Goal: Find specific page/section: Find specific page/section

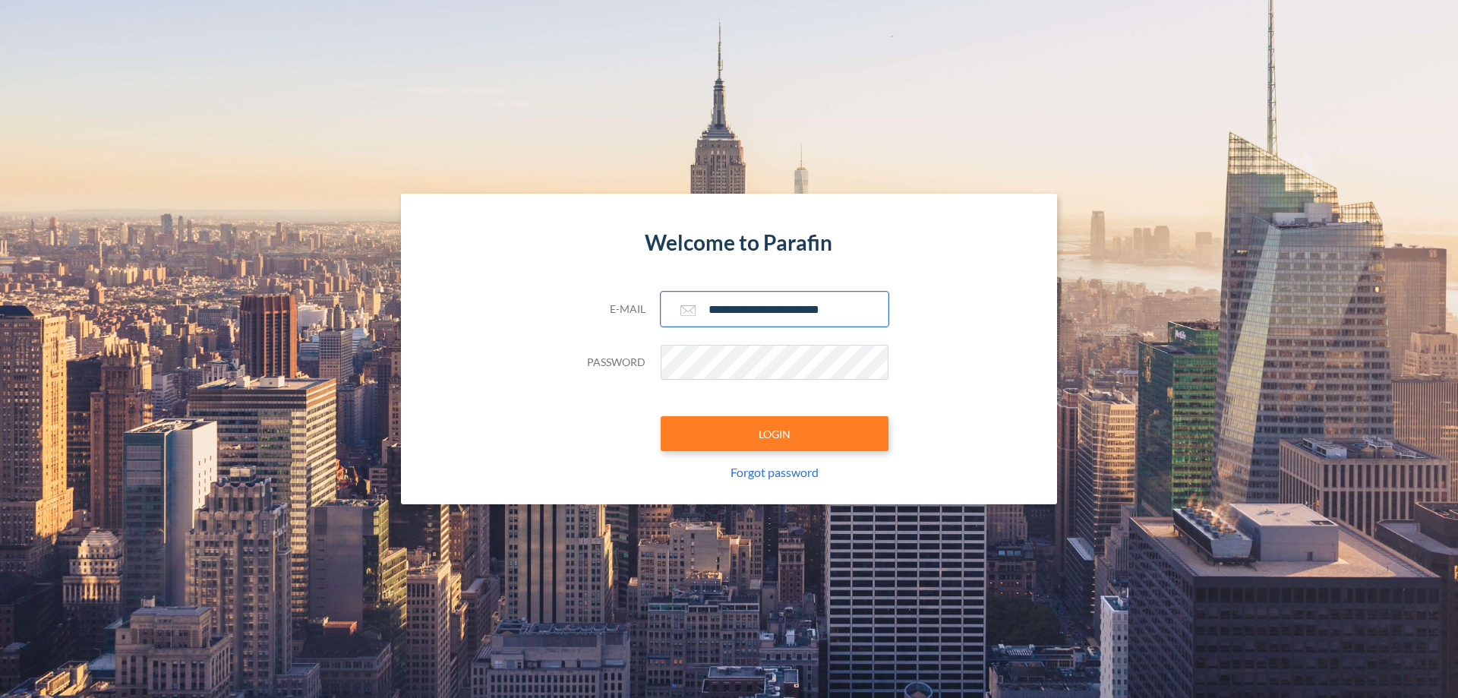
type input "**********"
click at [774, 434] on button "LOGIN" at bounding box center [775, 433] width 228 height 35
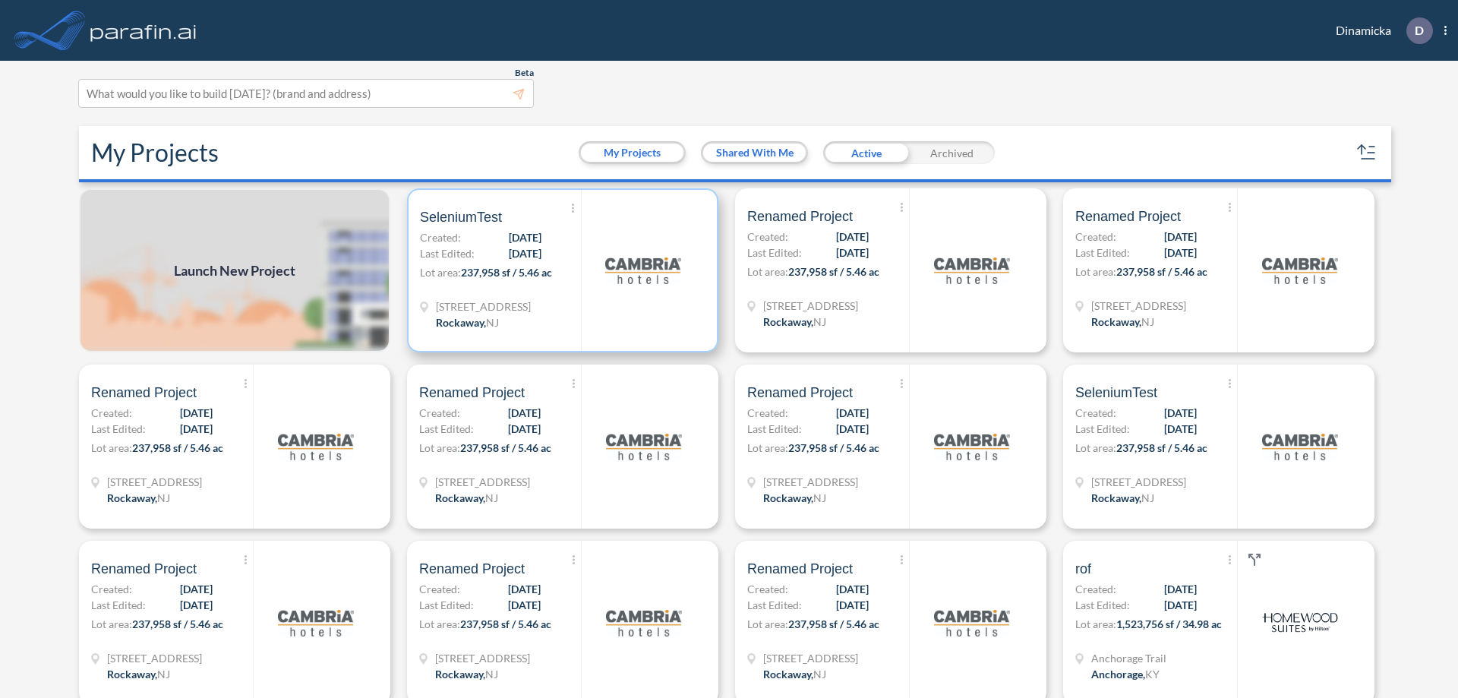
scroll to position [4, 0]
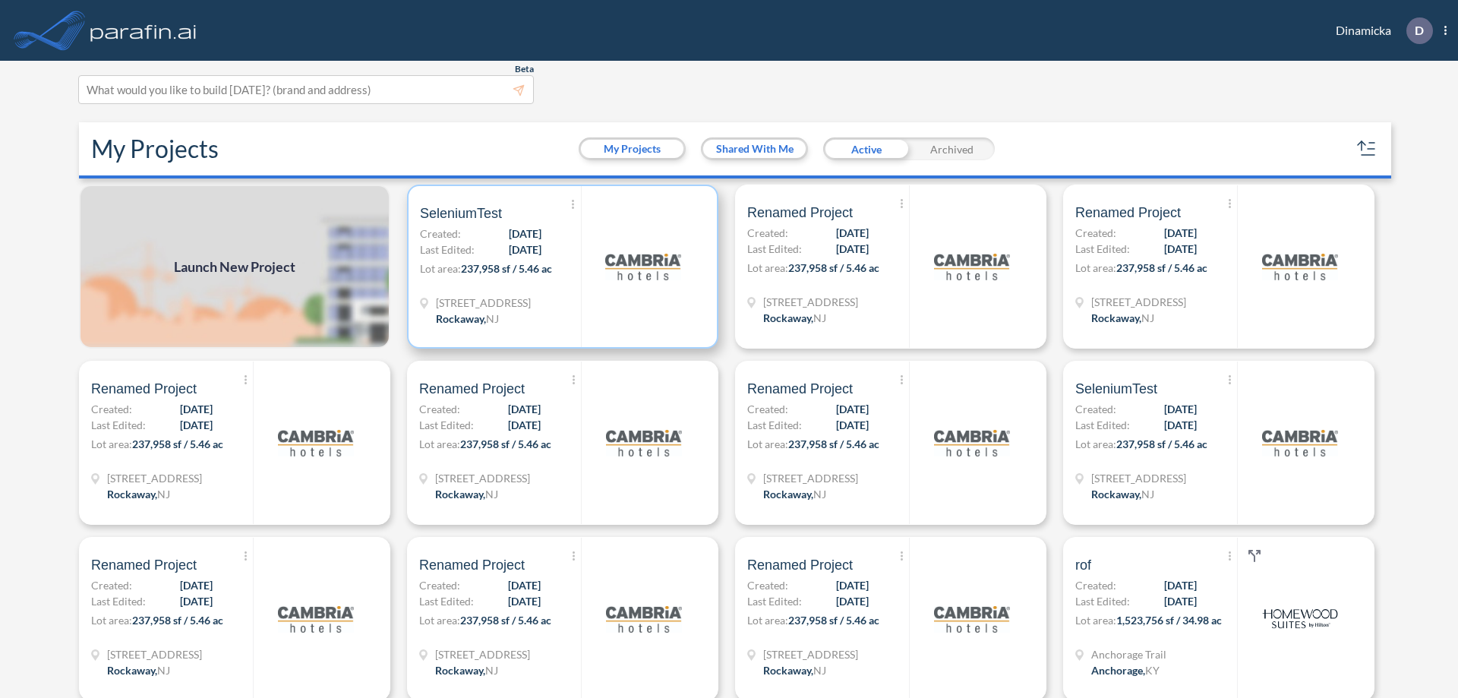
click at [560, 266] on p "Lot area: 237,958 sf / 5.46 ac" at bounding box center [500, 271] width 161 height 22
